Goal: Task Accomplishment & Management: Manage account settings

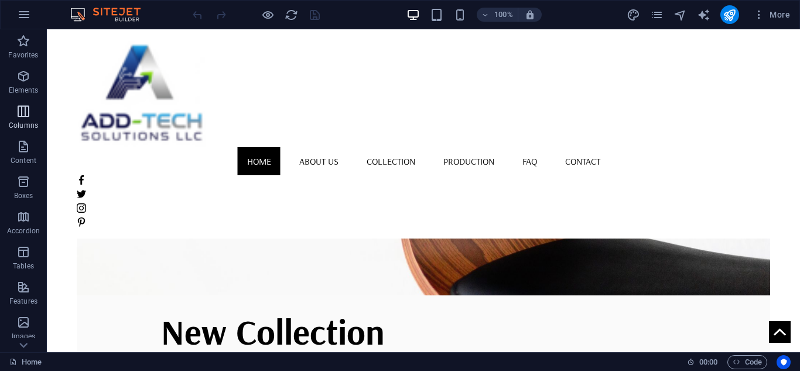
click at [22, 126] on p "Columns" at bounding box center [23, 125] width 29 height 9
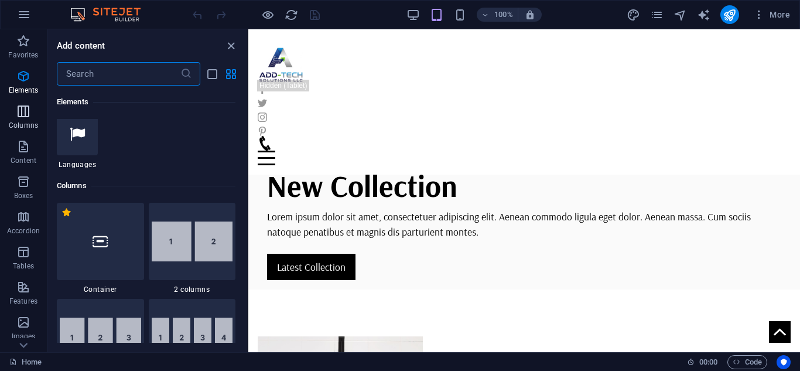
scroll to position [580, 0]
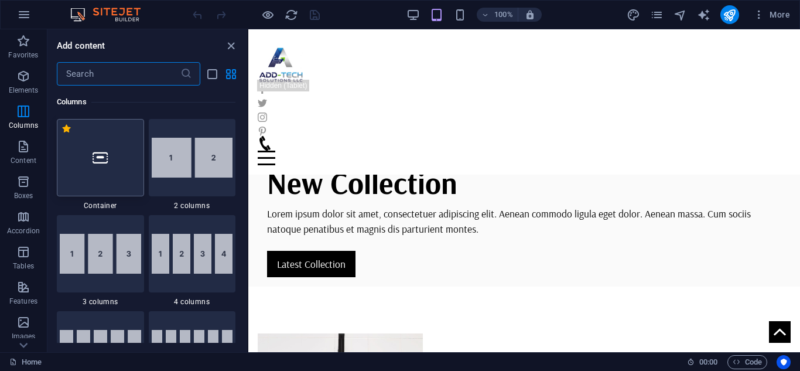
click at [105, 158] on icon at bounding box center [100, 157] width 15 height 15
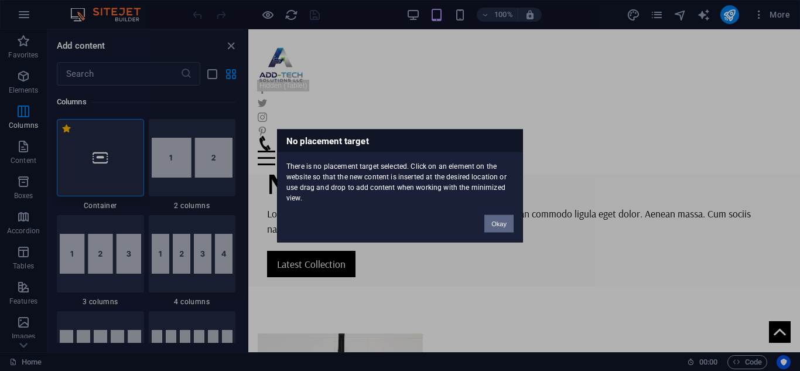
click at [504, 218] on button "Okay" at bounding box center [498, 223] width 29 height 18
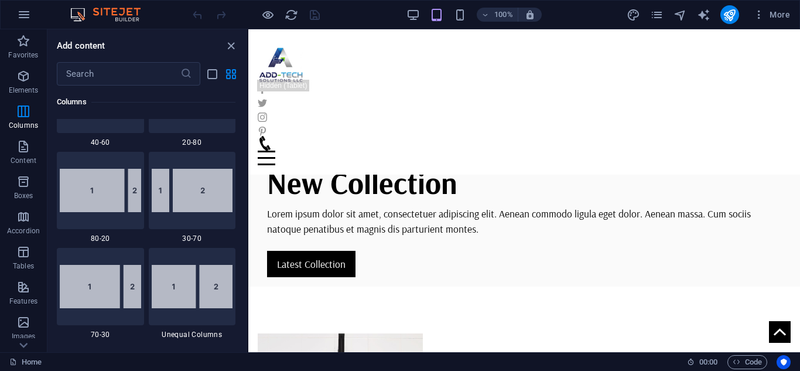
scroll to position [990, 0]
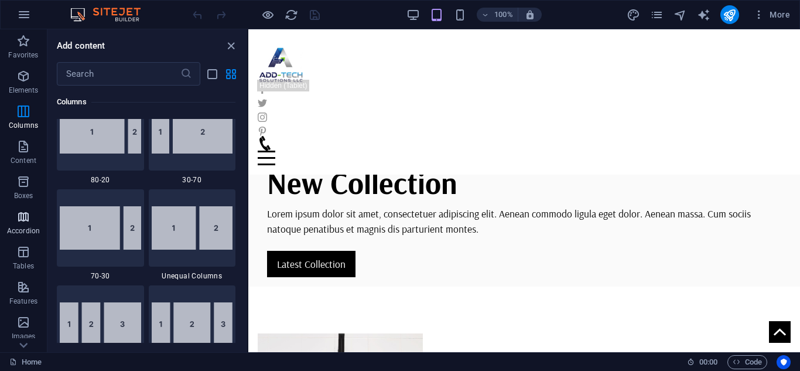
click at [28, 207] on button "Accordion" at bounding box center [23, 222] width 47 height 35
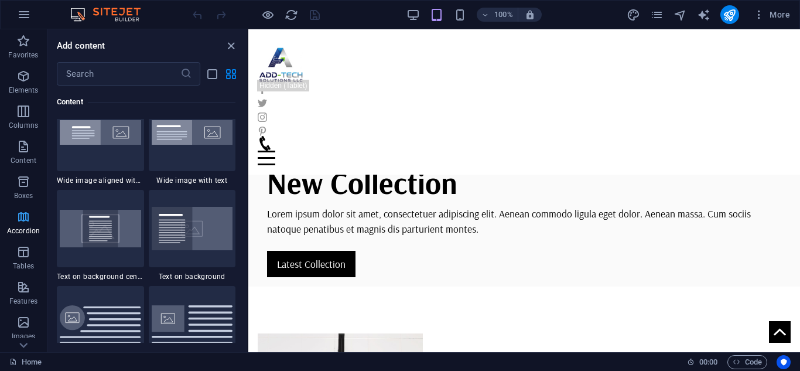
scroll to position [3739, 0]
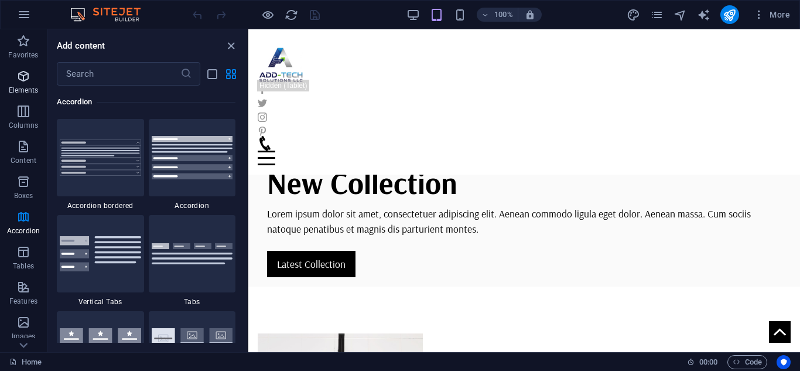
click at [19, 84] on span "Elements" at bounding box center [23, 83] width 47 height 28
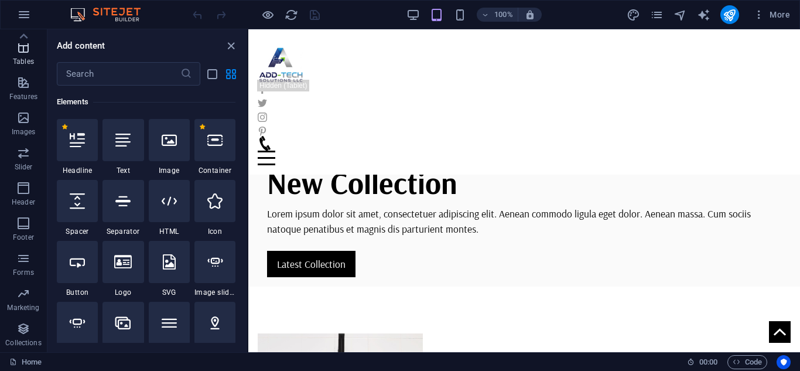
scroll to position [0, 0]
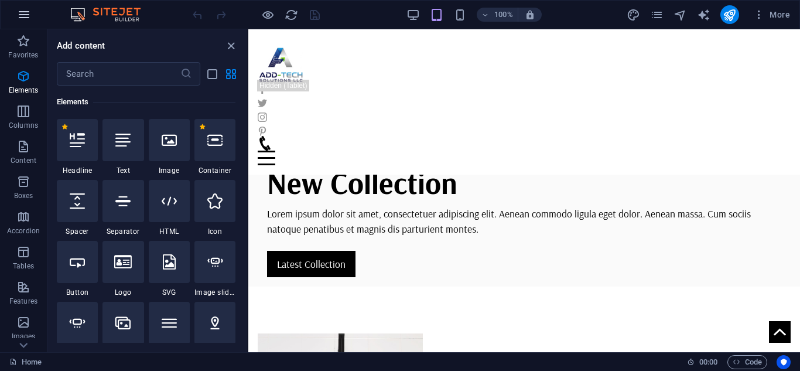
click at [26, 12] on icon "button" at bounding box center [24, 15] width 14 height 14
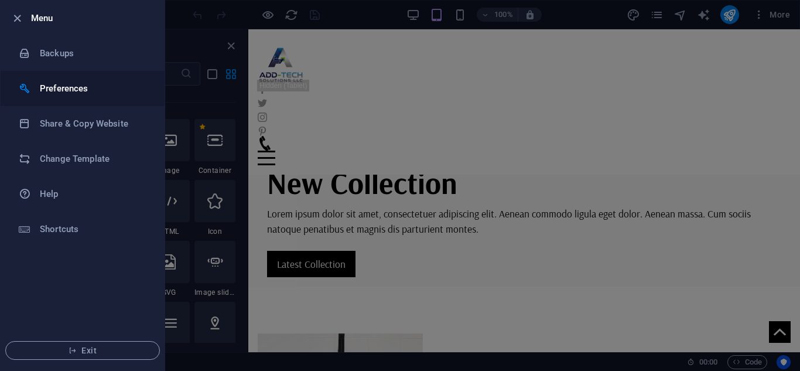
click at [67, 92] on h6 "Preferences" at bounding box center [94, 88] width 108 height 14
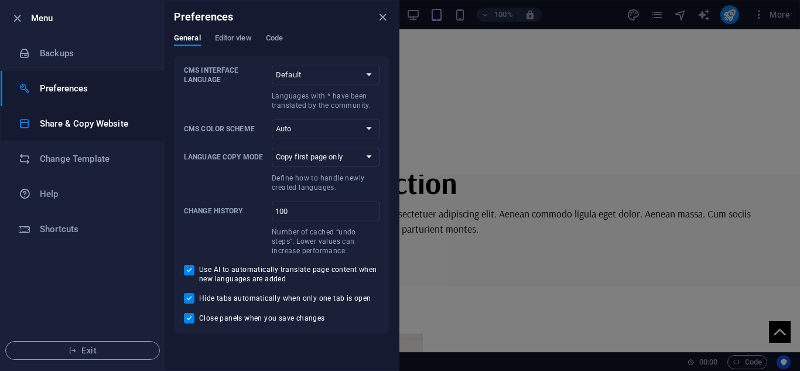
click at [93, 114] on li "Share & Copy Website" at bounding box center [83, 123] width 164 height 35
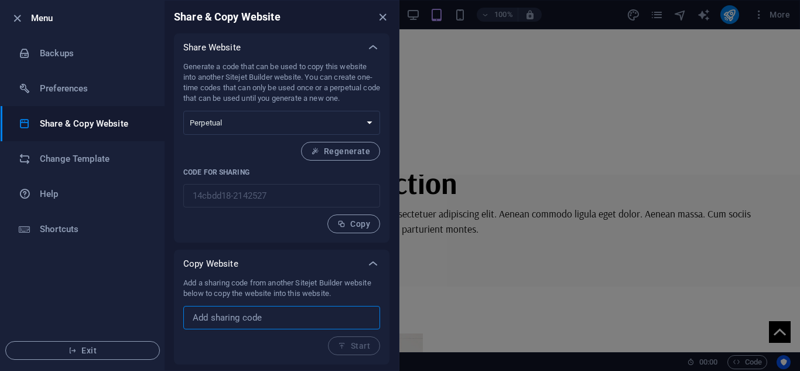
click at [266, 317] on input "text" at bounding box center [281, 317] width 197 height 23
click at [77, 92] on h6 "Preferences" at bounding box center [94, 88] width 108 height 14
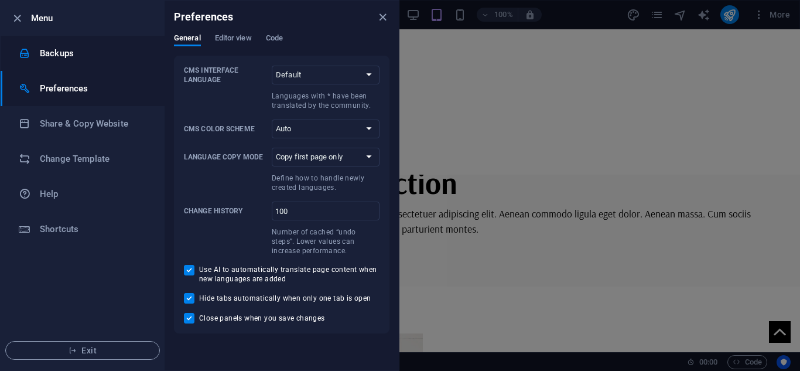
click at [61, 48] on li "Backups" at bounding box center [83, 53] width 164 height 35
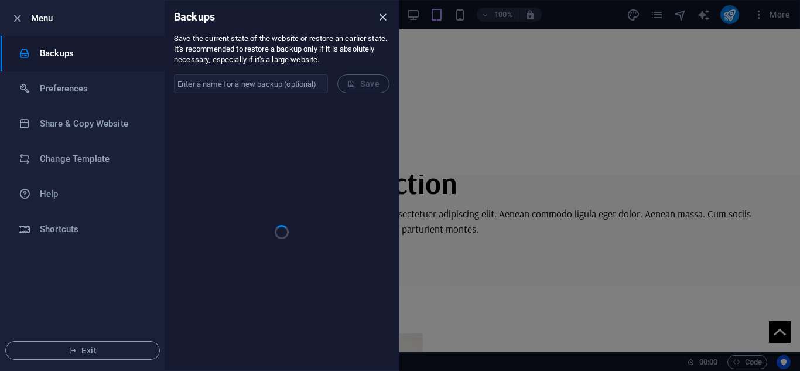
click at [386, 18] on icon "close" at bounding box center [382, 17] width 13 height 13
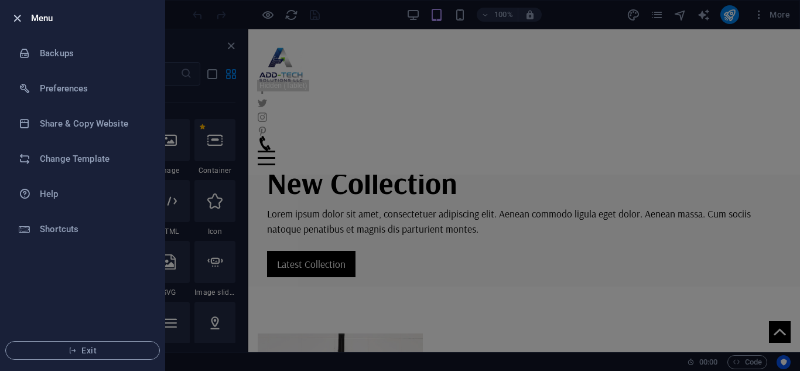
click at [17, 12] on icon "button" at bounding box center [17, 18] width 13 height 13
